Goal: Information Seeking & Learning: Learn about a topic

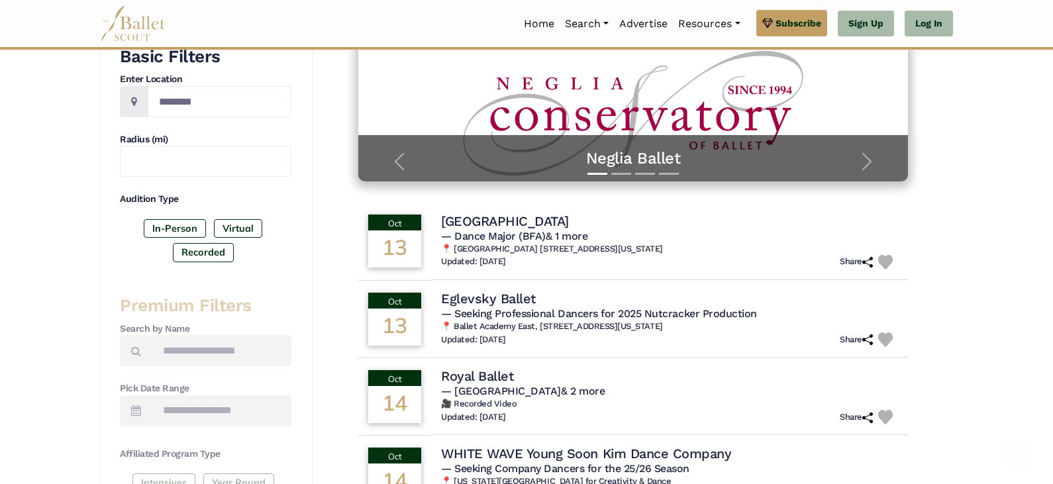
scroll to position [265, 0]
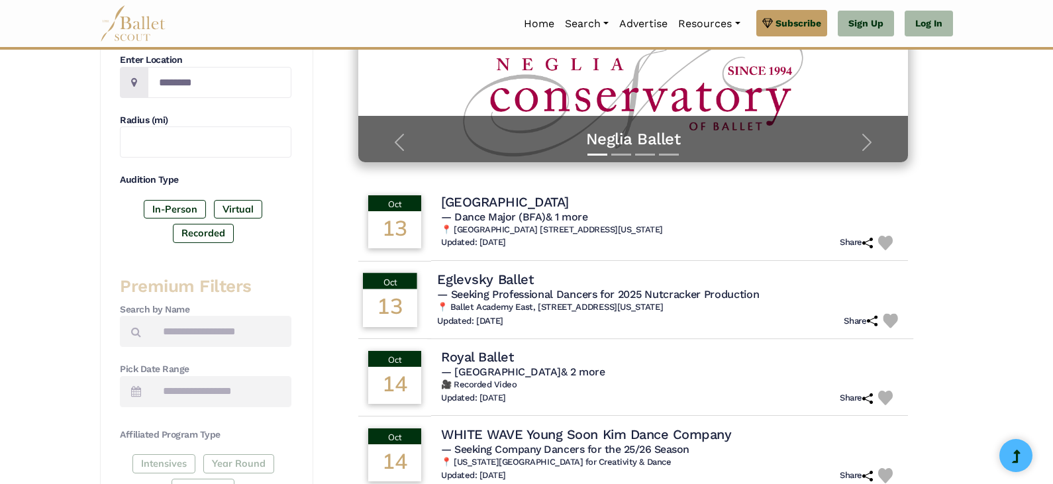
click at [509, 285] on h4 "Eglevsky Ballet" at bounding box center [485, 279] width 97 height 18
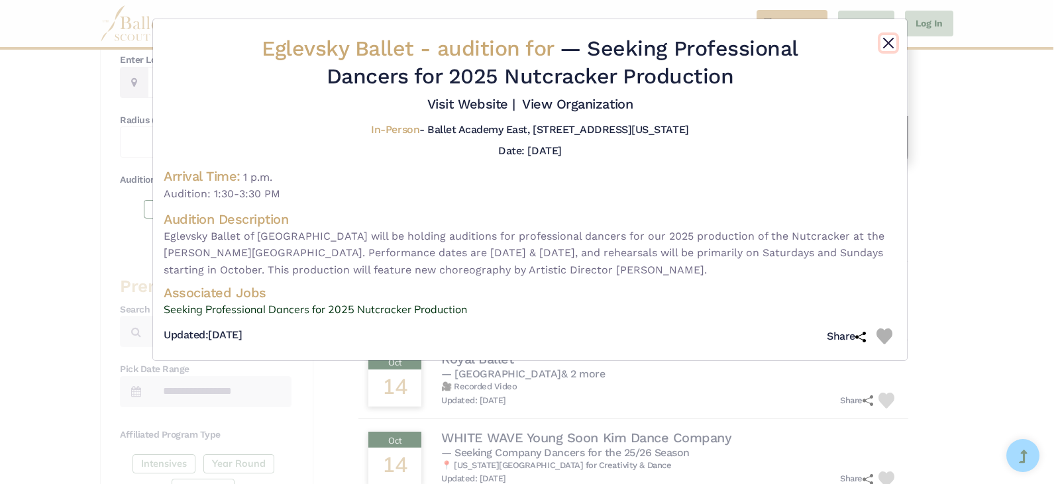
click at [885, 40] on button "Close" at bounding box center [888, 43] width 16 height 16
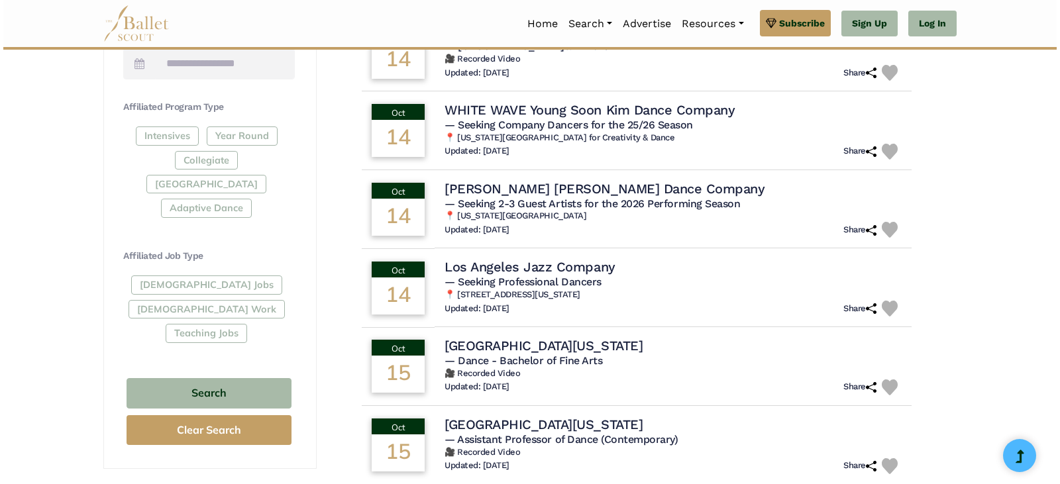
scroll to position [596, 0]
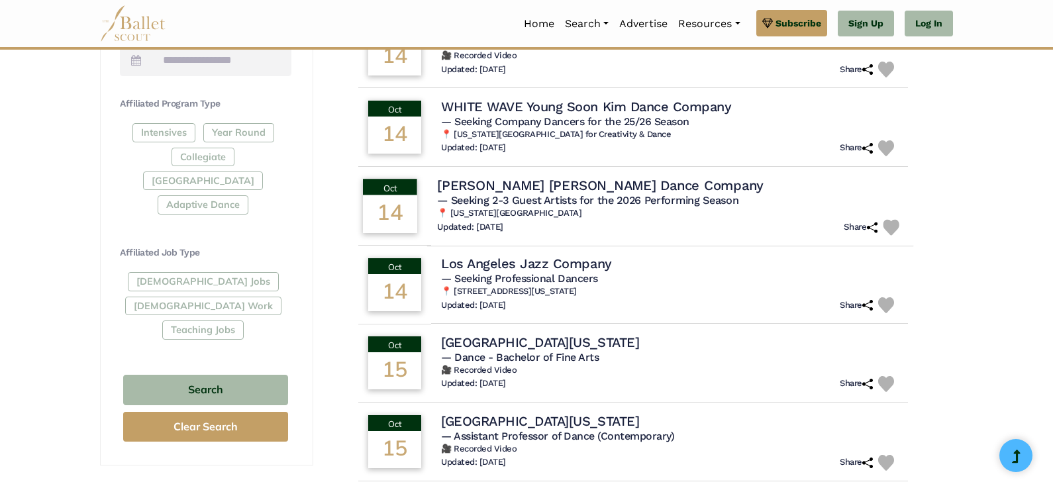
click at [542, 191] on h4 "[PERSON_NAME] [PERSON_NAME] Dance Company" at bounding box center [600, 185] width 326 height 18
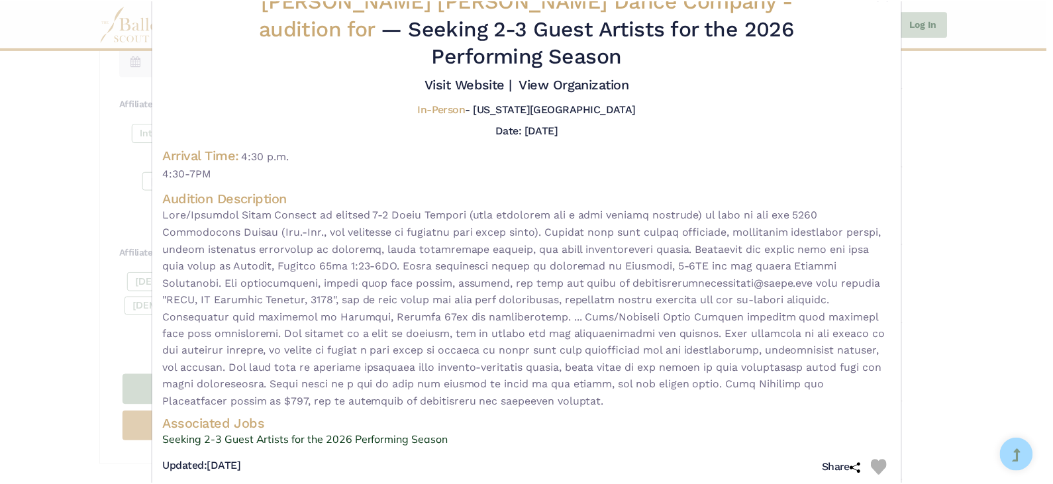
scroll to position [0, 0]
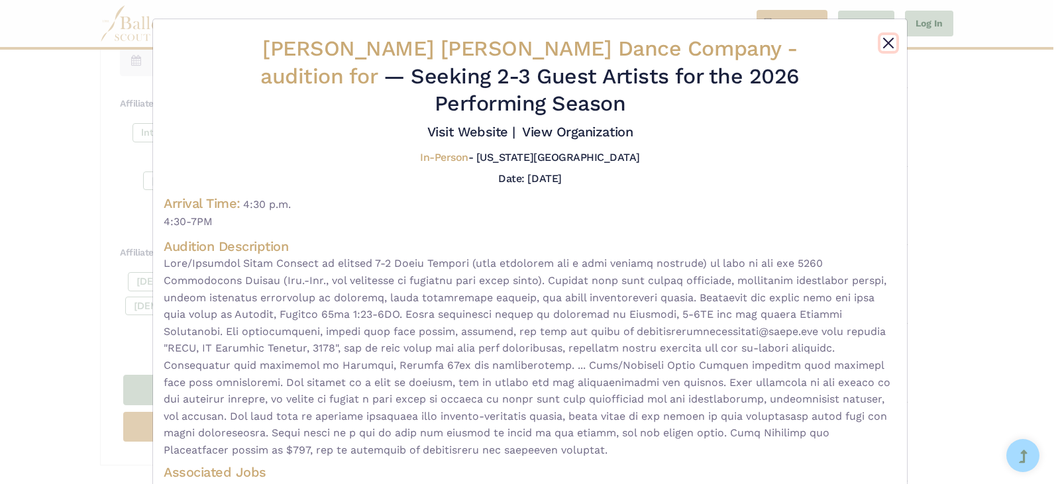
click at [883, 43] on button "Close" at bounding box center [888, 43] width 16 height 16
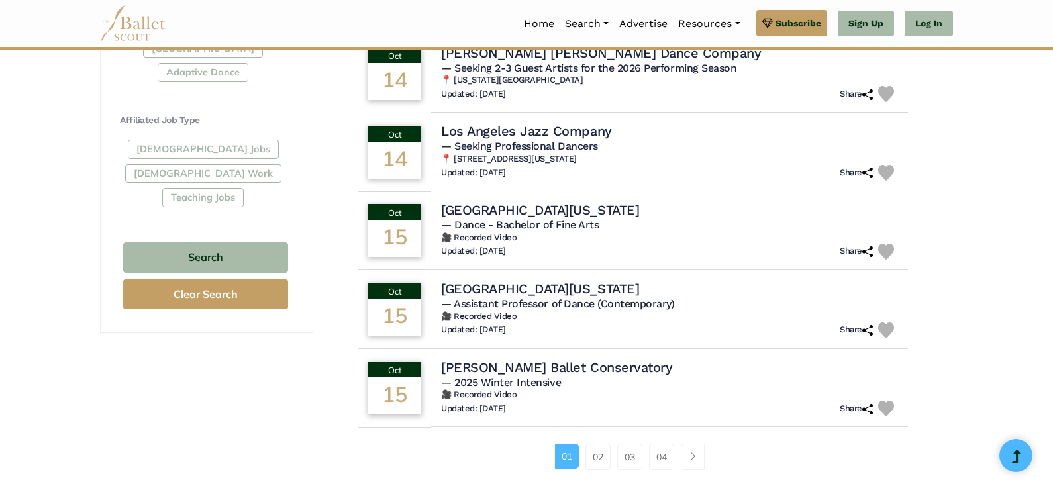
scroll to position [795, 0]
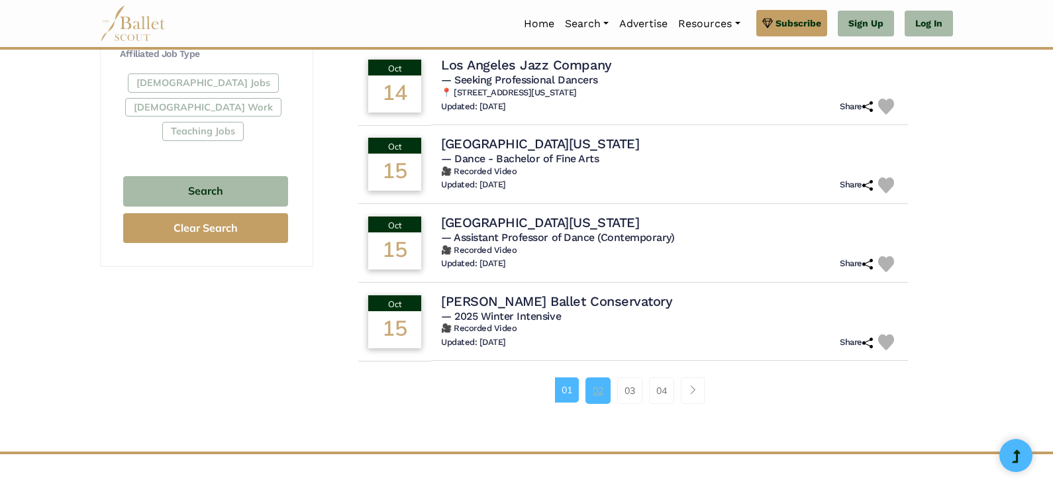
click at [587, 391] on link "02" at bounding box center [597, 390] width 25 height 26
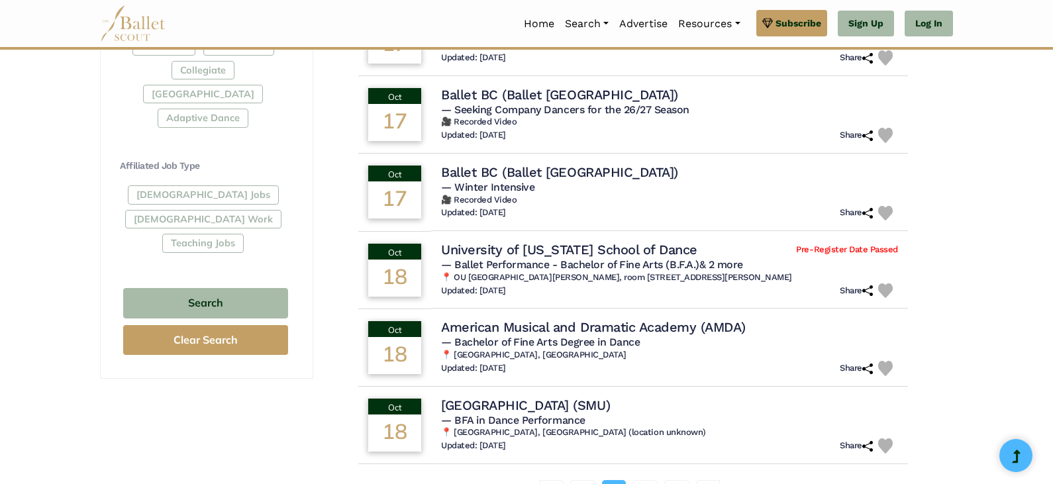
scroll to position [728, 0]
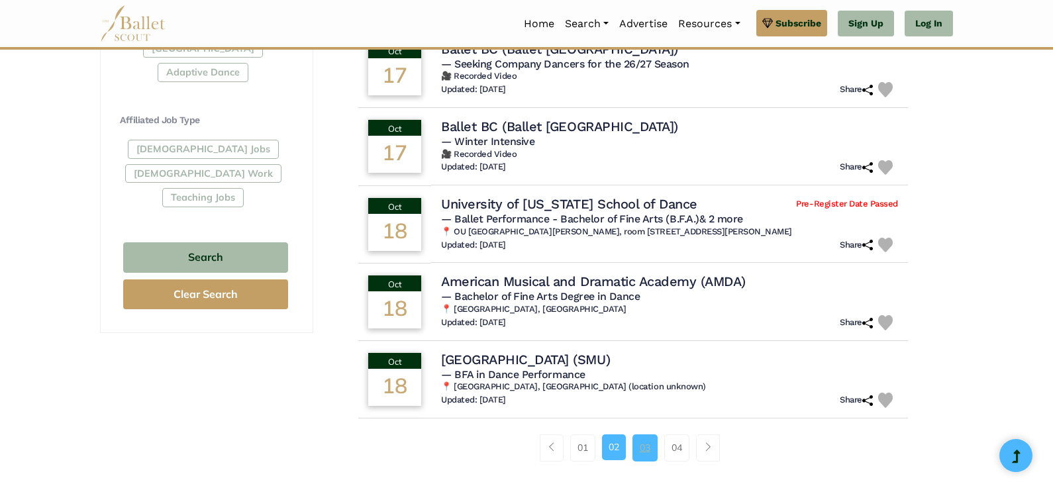
click at [642, 450] on link "03" at bounding box center [644, 447] width 25 height 26
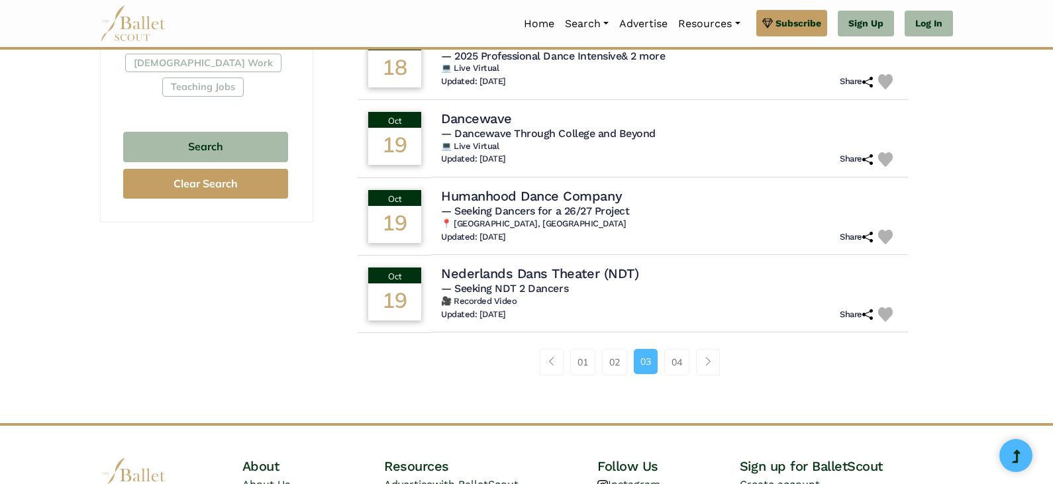
scroll to position [861, 0]
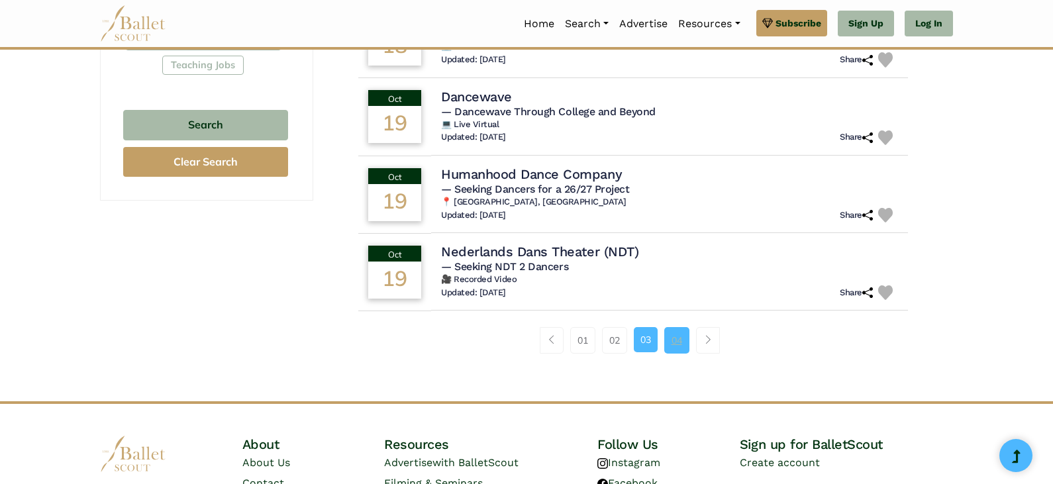
click at [679, 327] on link "04" at bounding box center [676, 340] width 25 height 26
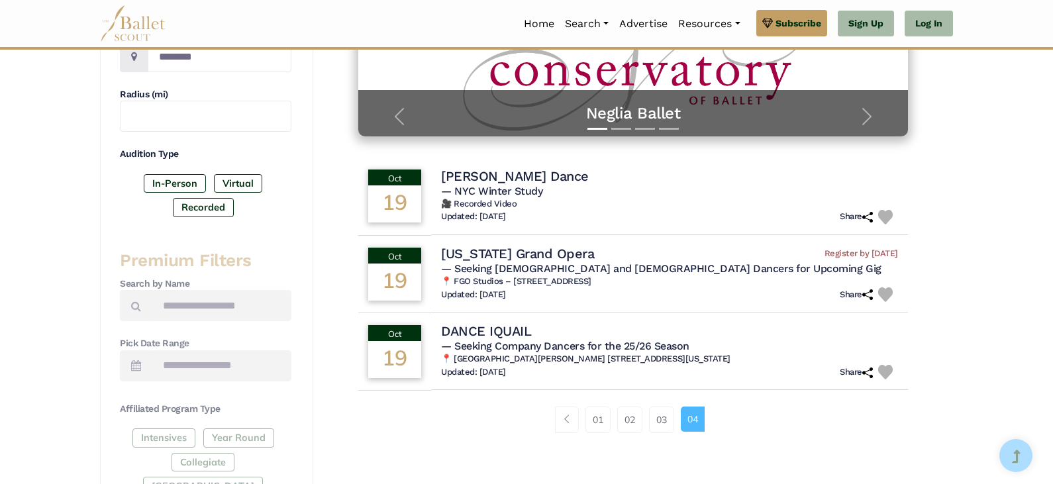
scroll to position [331, 0]
